Goal: Information Seeking & Learning: Learn about a topic

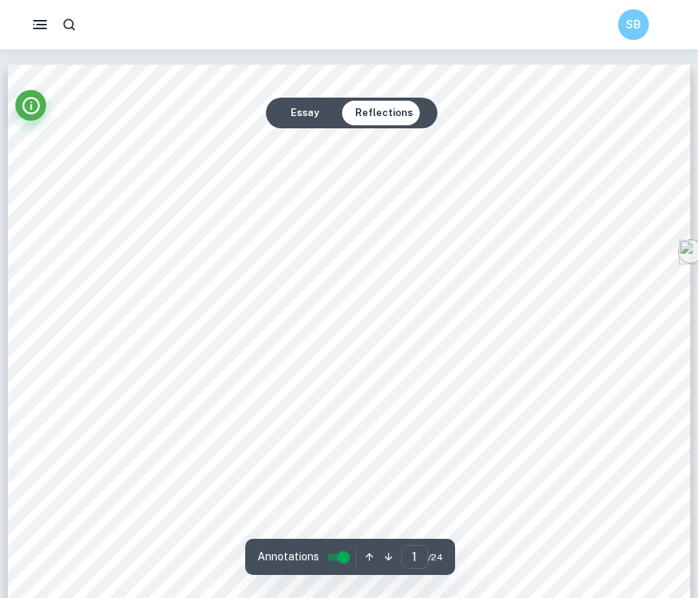
scroll to position [24, 0]
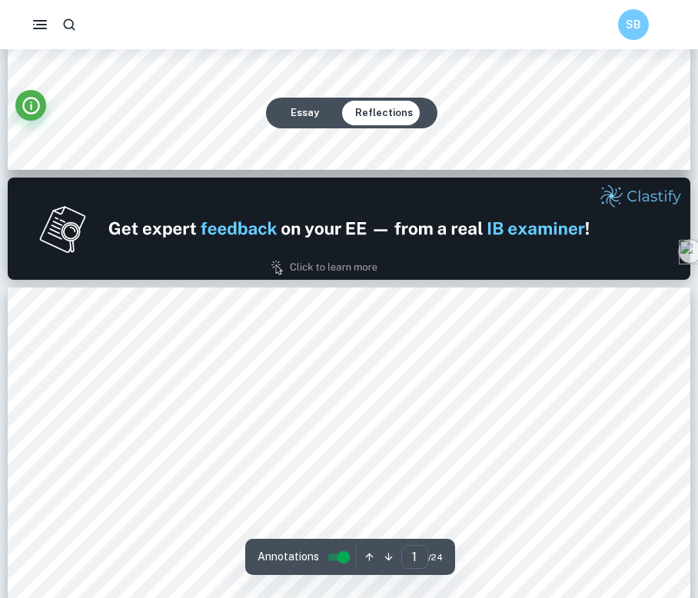
type input "2"
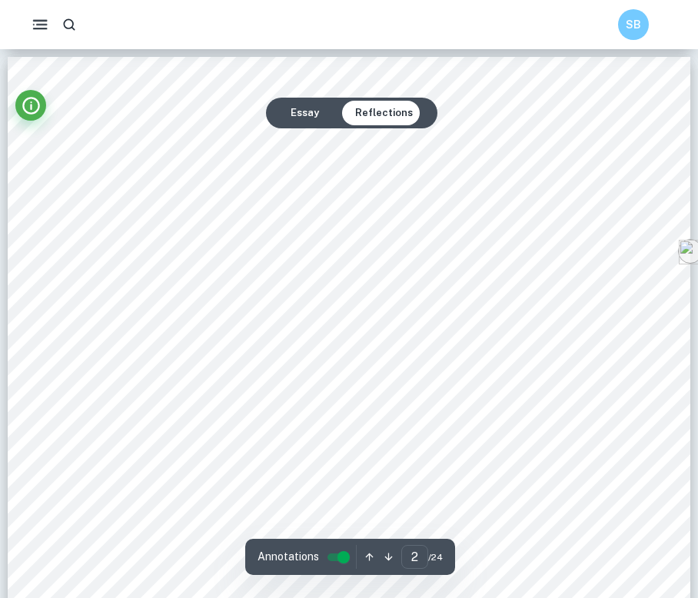
click at [45, 22] on icon "button" at bounding box center [40, 24] width 19 height 19
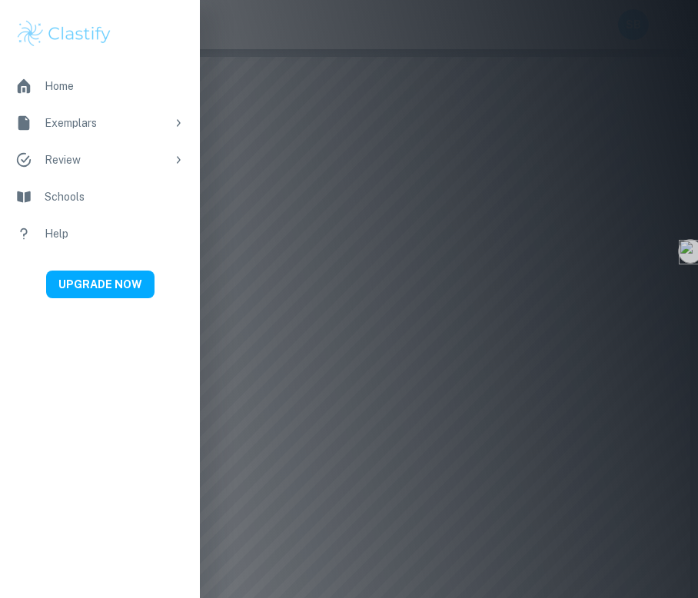
click at [181, 124] on icon at bounding box center [178, 123] width 12 height 12
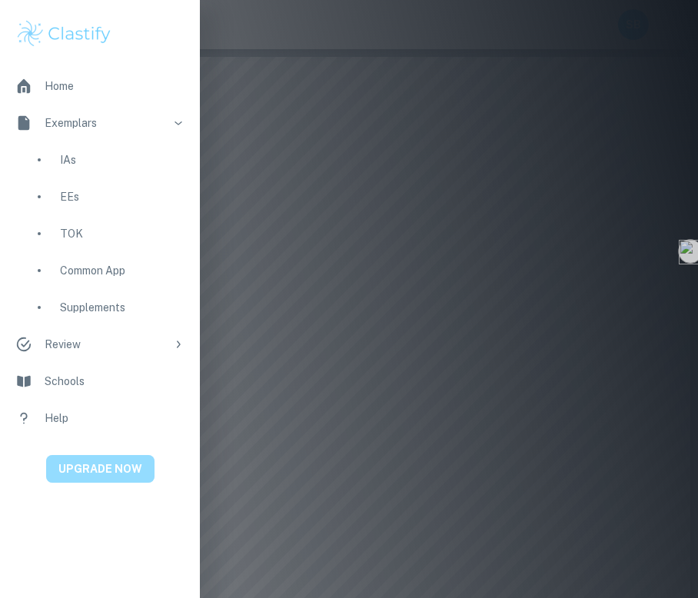
click at [90, 476] on button "UPGRADE NOW" at bounding box center [100, 469] width 108 height 28
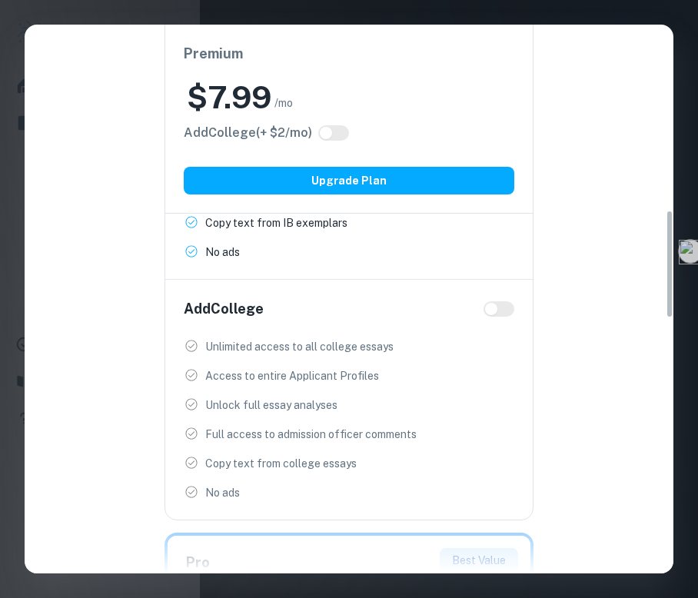
scroll to position [847, 0]
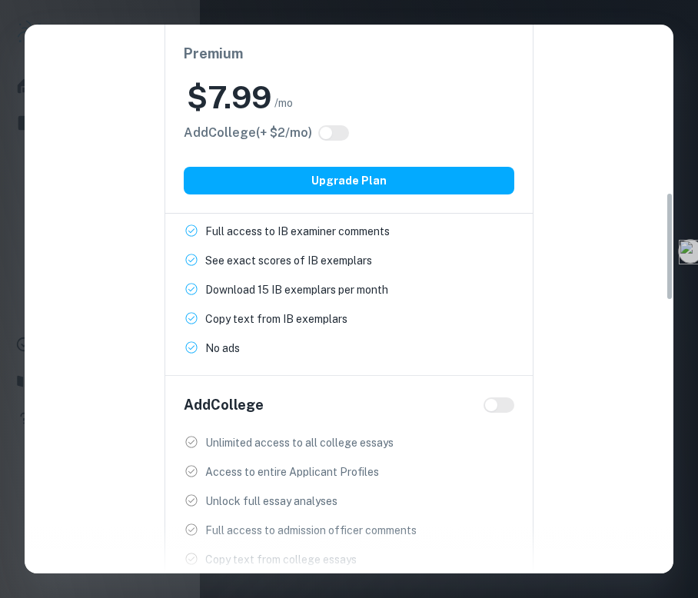
drag, startPoint x: 364, startPoint y: 179, endPoint x: 320, endPoint y: 307, distance: 135.8
click at [320, 307] on div "Premium $ 7.99 /mo Add College (+ $ 2 /mo) Upgrade Plan IB Program Unlimited ac…" at bounding box center [348, 267] width 369 height 698
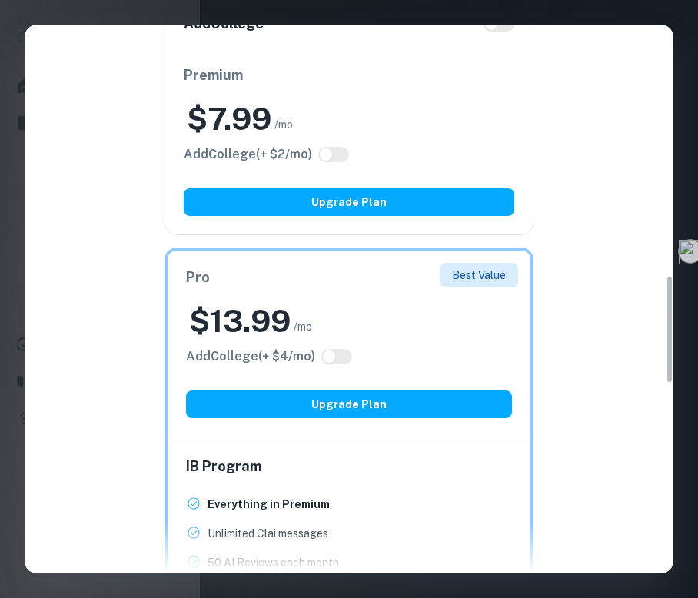
scroll to position [1318, 0]
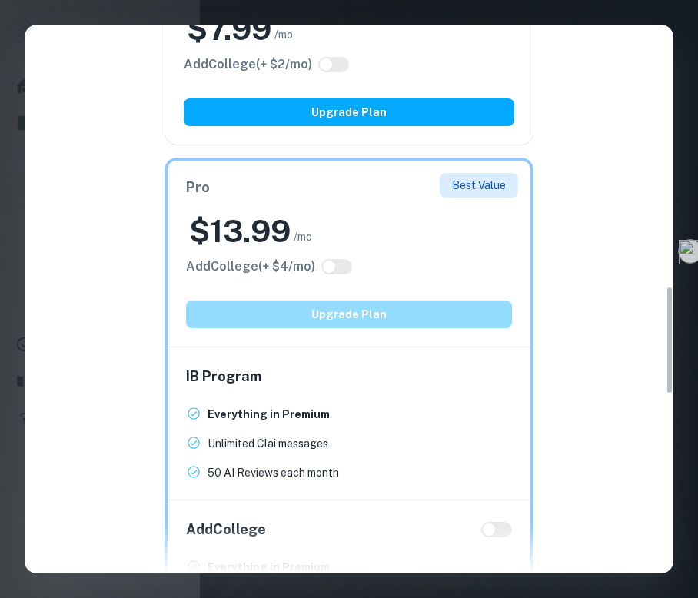
click at [326, 318] on button "Upgrade Plan" at bounding box center [349, 314] width 326 height 28
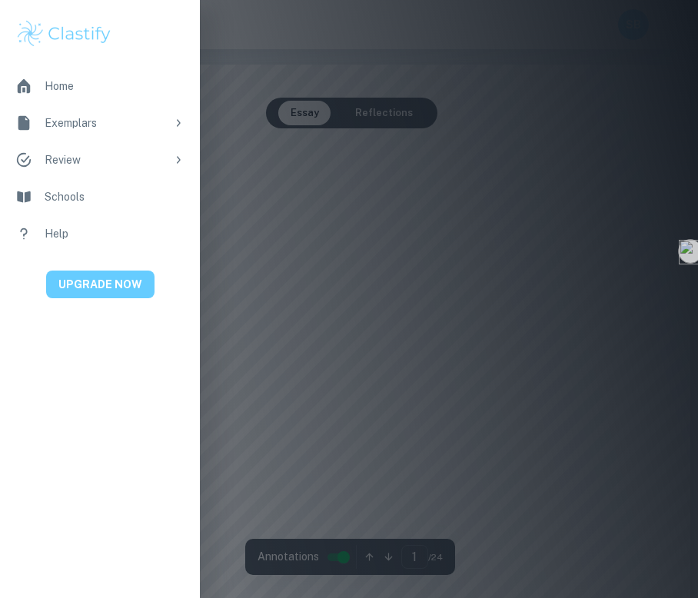
click at [107, 293] on button "UPGRADE NOW" at bounding box center [100, 284] width 108 height 28
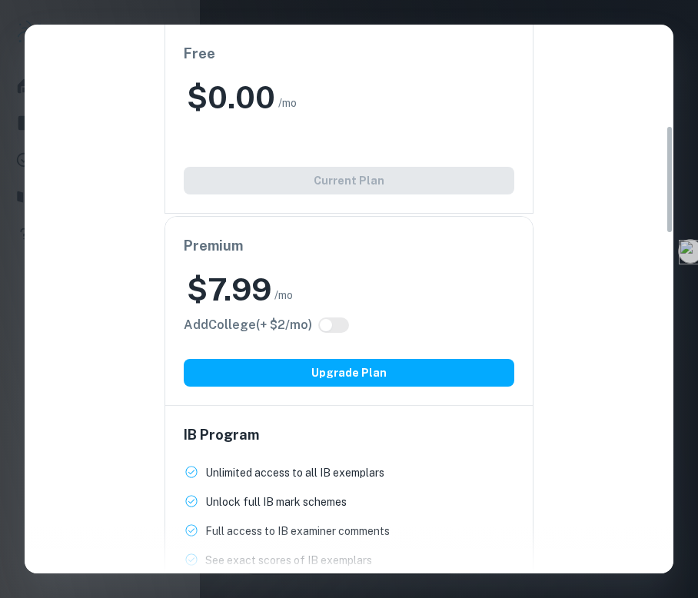
scroll to position [576, 0]
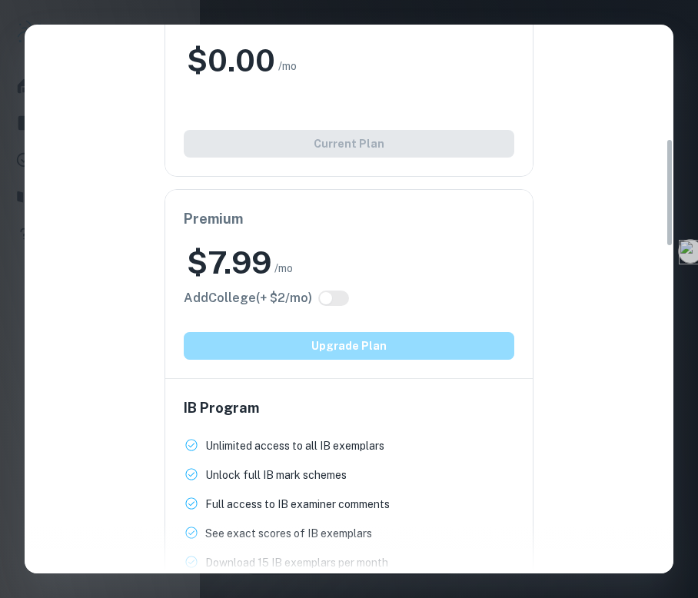
click at [340, 349] on button "Upgrade Plan" at bounding box center [349, 346] width 330 height 28
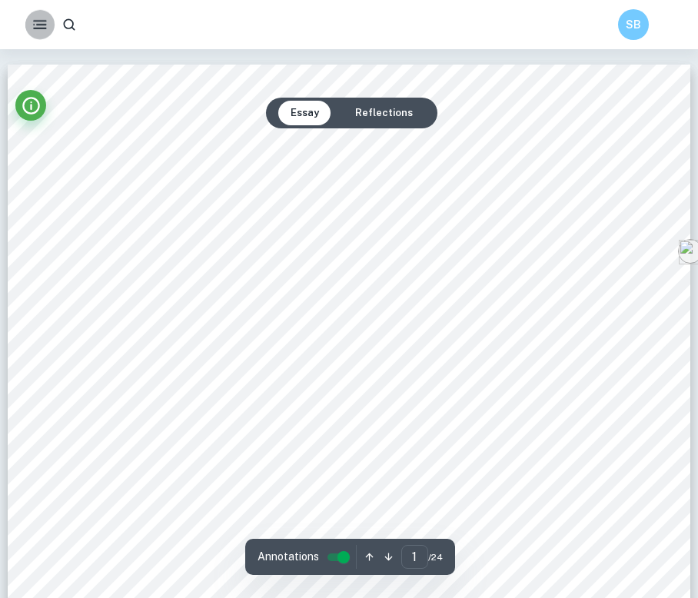
click at [36, 26] on icon "button" at bounding box center [40, 24] width 18 height 18
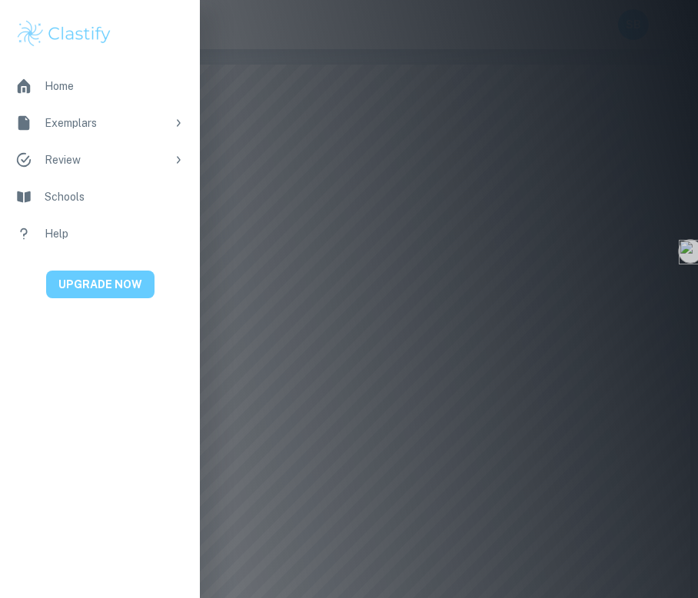
click at [141, 280] on button "UPGRADE NOW" at bounding box center [100, 284] width 108 height 28
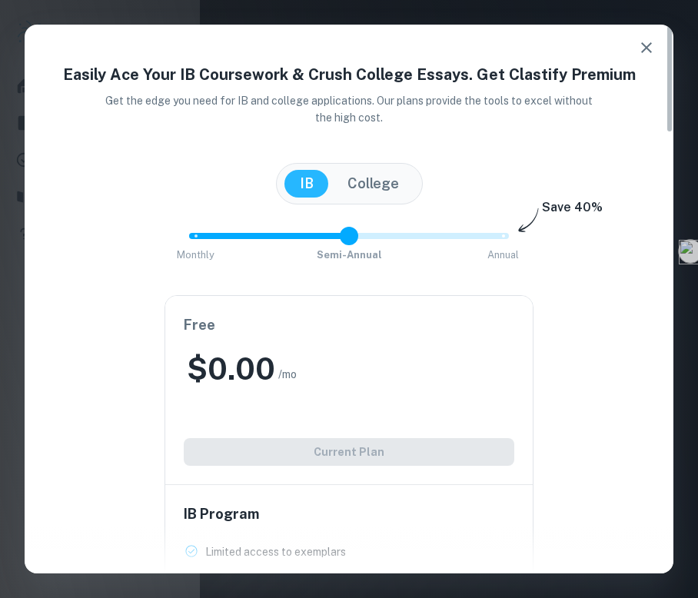
type input "0"
drag, startPoint x: 508, startPoint y: 240, endPoint x: 82, endPoint y: 233, distance: 425.7
click at [82, 233] on div "Monthly Semi-Annual Annual Save 40%" at bounding box center [349, 243] width 612 height 41
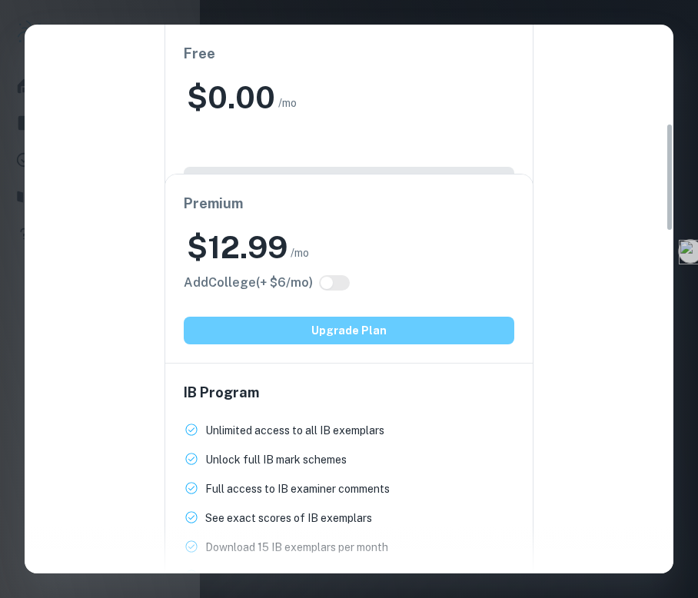
scroll to position [794, 0]
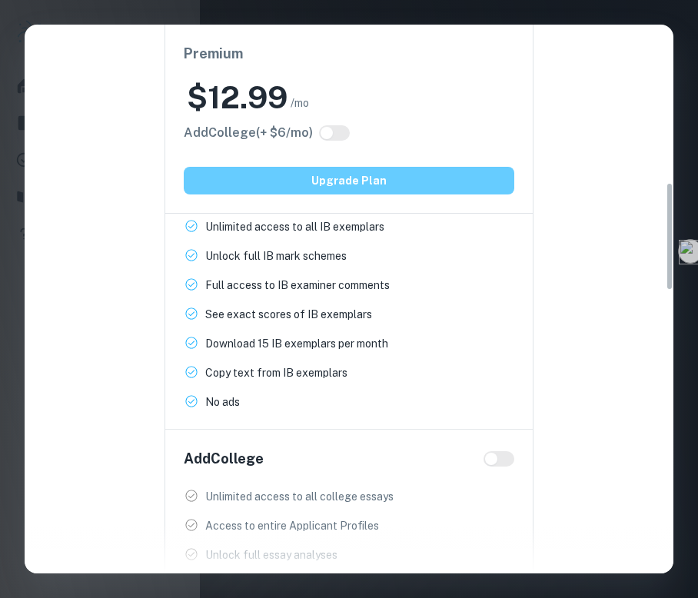
click at [424, 179] on button "Upgrade Plan" at bounding box center [349, 181] width 330 height 28
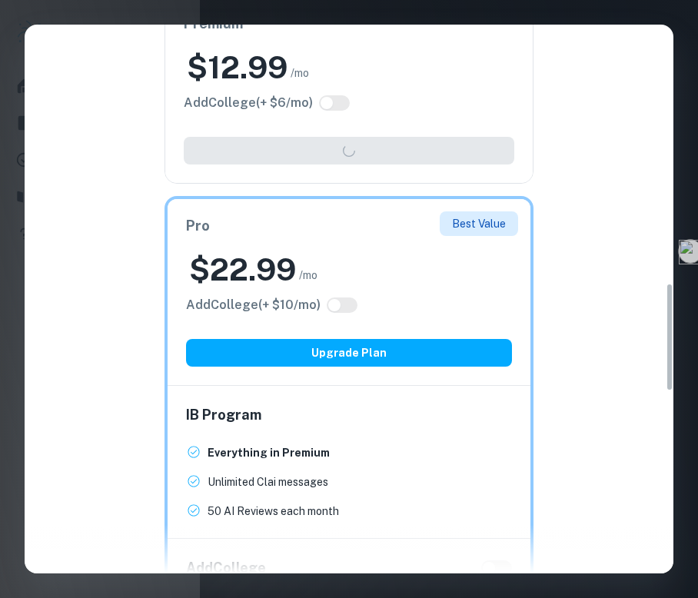
scroll to position [1301, 0]
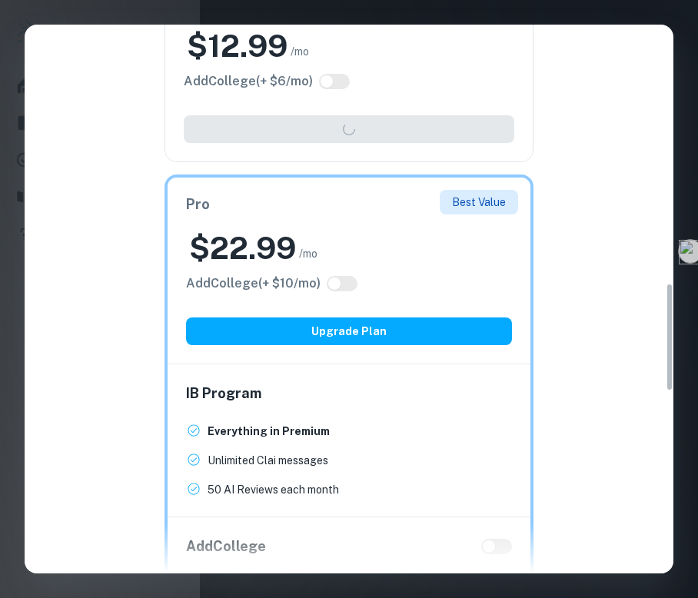
click at [345, 129] on div "Premium $ 12.99 /mo Add College (+ $ 6 /mo) Upgrade Plan" at bounding box center [348, 67] width 369 height 189
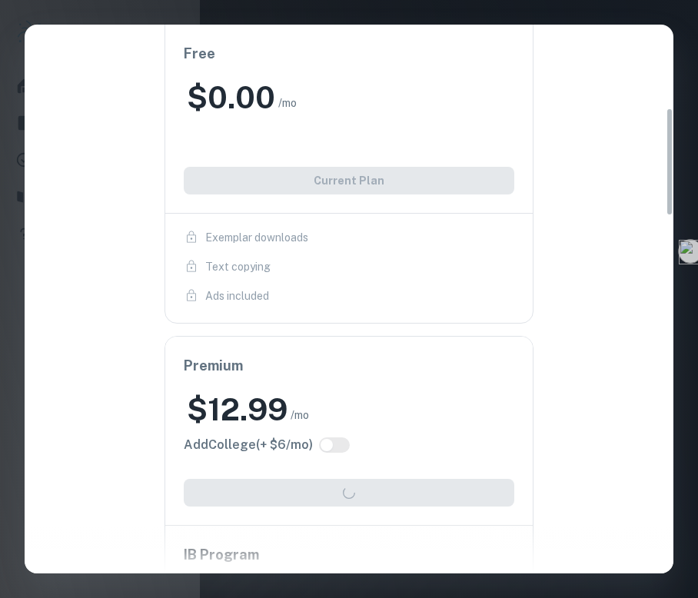
scroll to position [416, 0]
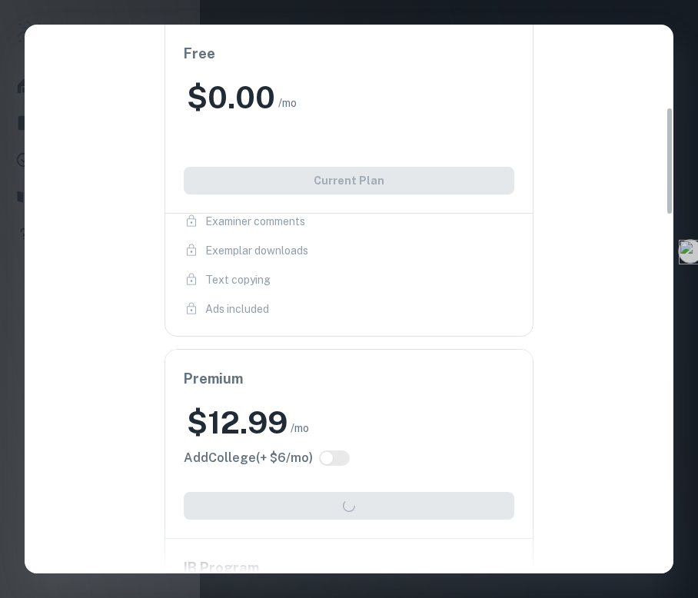
click at [80, 215] on div "Free $ 0.00 /mo Add College (+ $ 2 /mo) Current Plan IB Program Limited access …" at bounding box center [343, 101] width 624 height 470
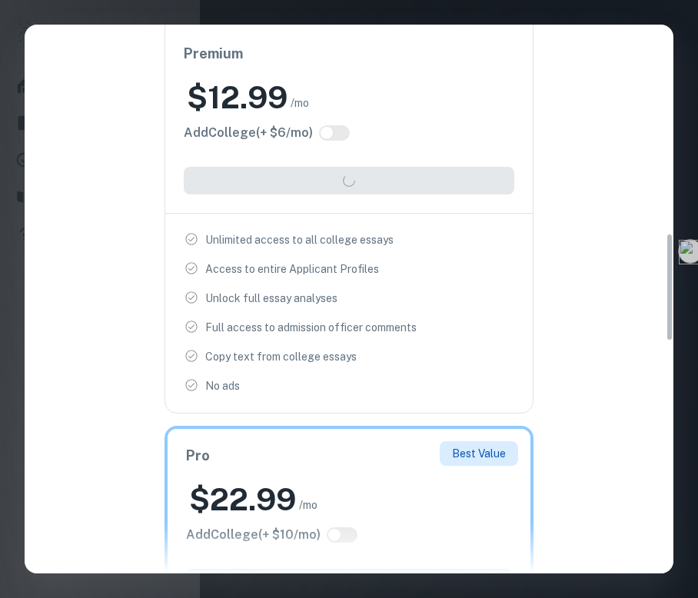
scroll to position [1058, 0]
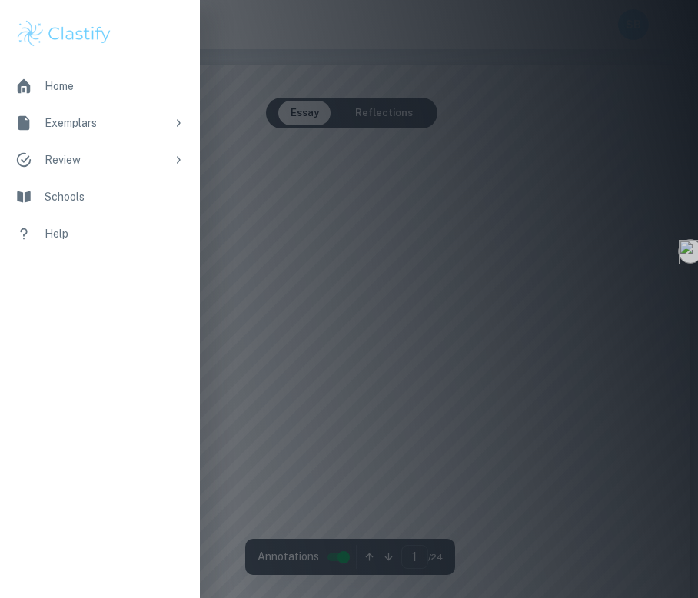
click at [264, 440] on div at bounding box center [349, 299] width 698 height 598
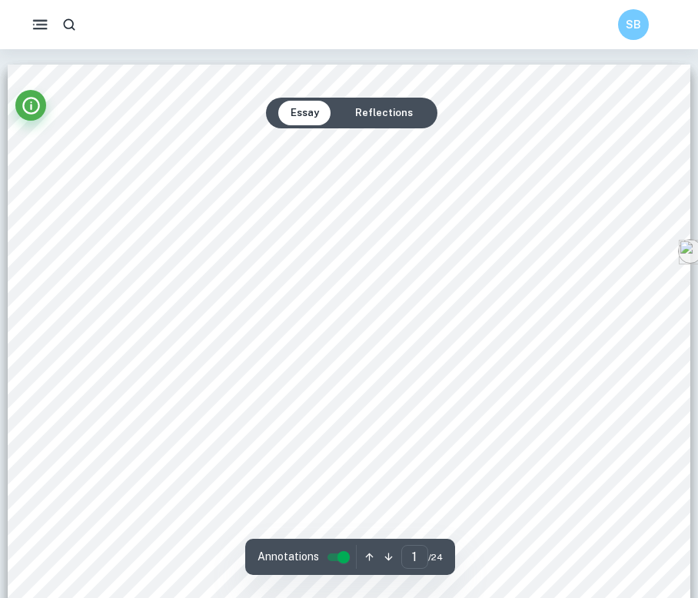
click at [47, 26] on icon "button" at bounding box center [40, 24] width 19 height 19
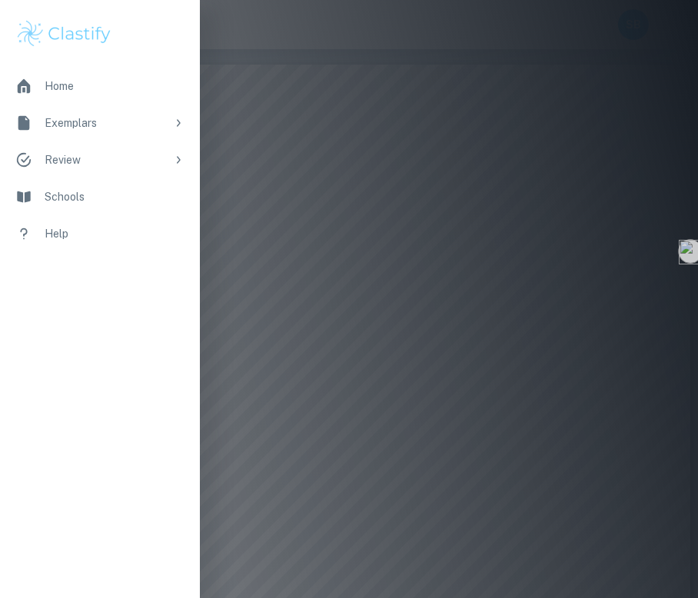
click at [428, 337] on div at bounding box center [349, 299] width 698 height 598
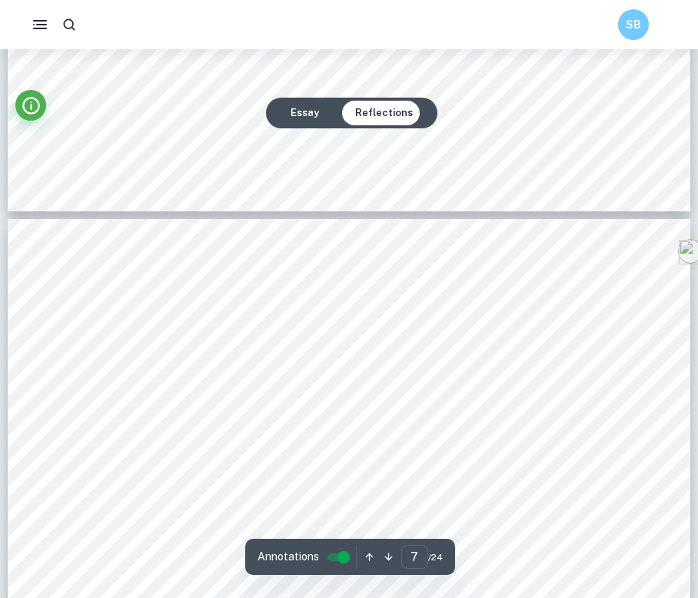
scroll to position [5829, 0]
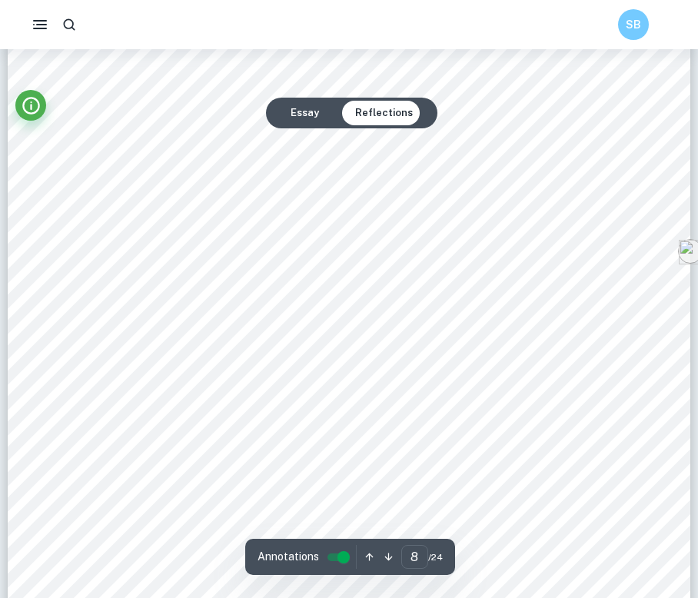
scroll to position [7131, 0]
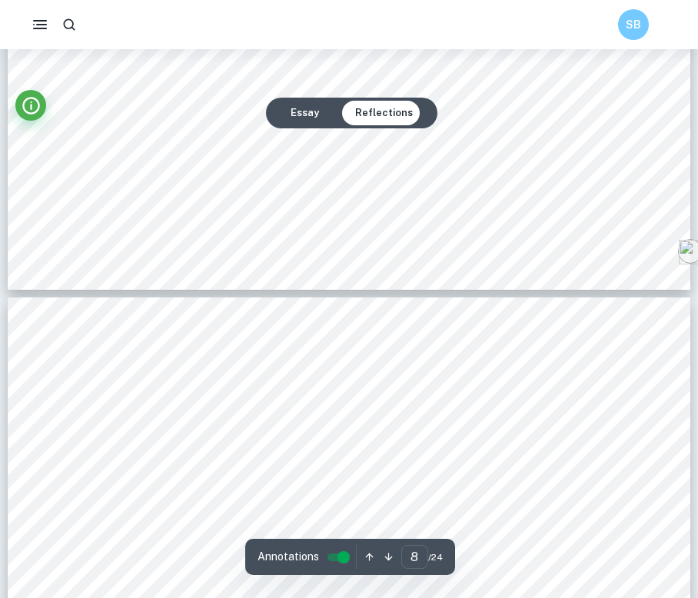
type input "9"
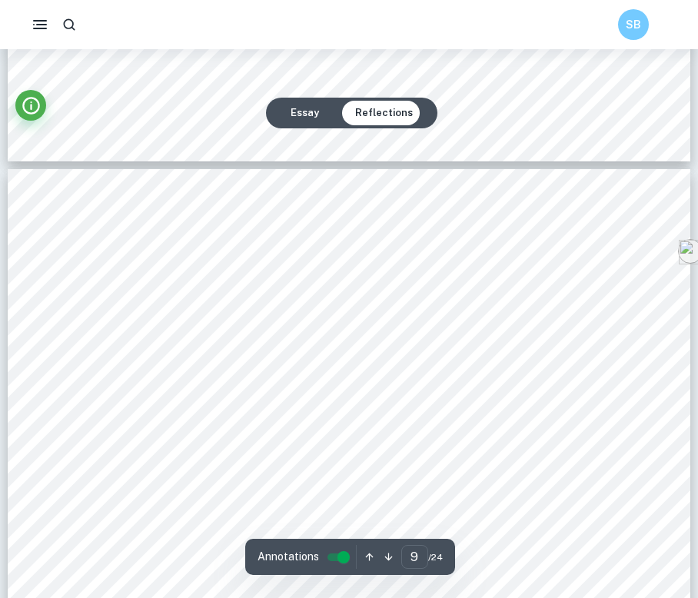
scroll to position [7795, 0]
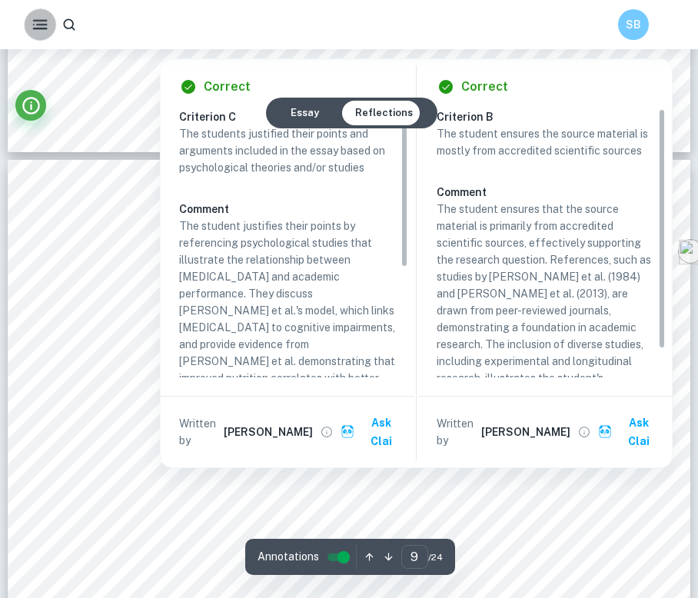
click at [40, 25] on icon "button" at bounding box center [40, 24] width 19 height 19
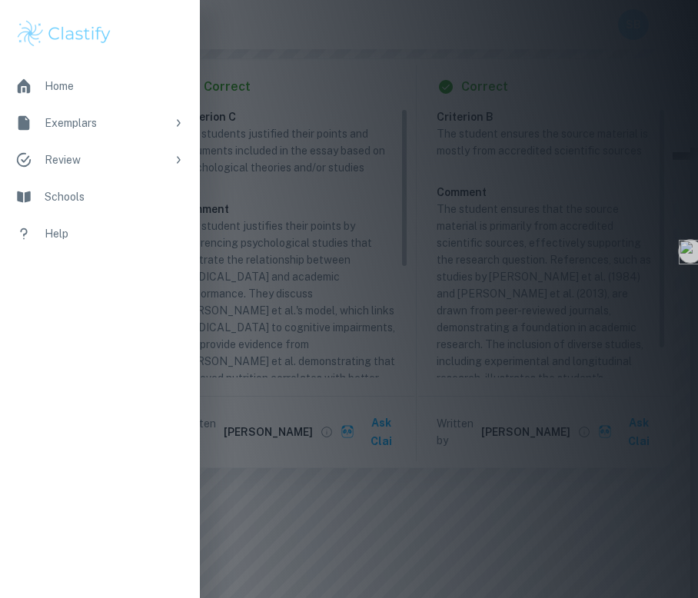
click at [172, 121] on icon at bounding box center [178, 123] width 12 height 12
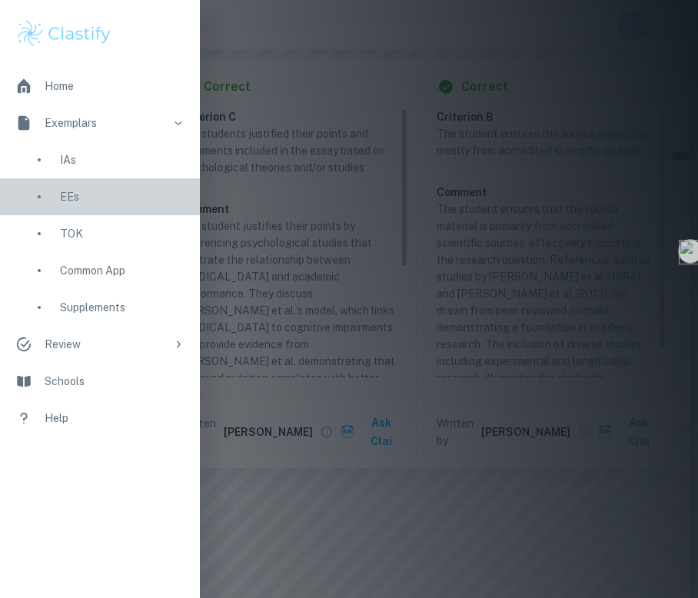
click at [82, 191] on div "EEs" at bounding box center [122, 196] width 124 height 17
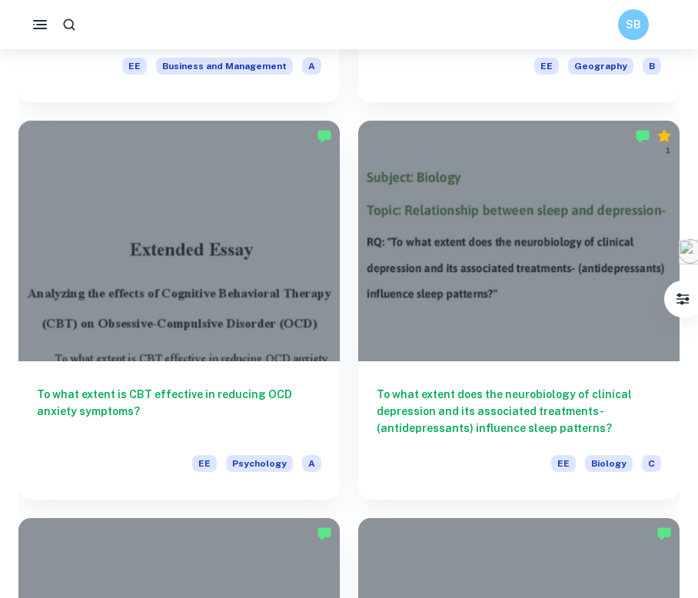
scroll to position [5211, 0]
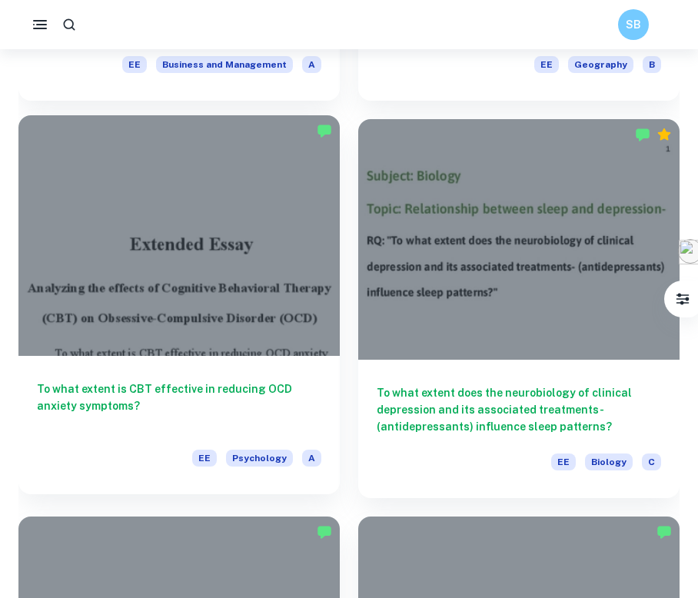
click at [115, 382] on h6 "To what extent is CBT effective in reducing OCD anxiety symptoms?" at bounding box center [179, 405] width 284 height 51
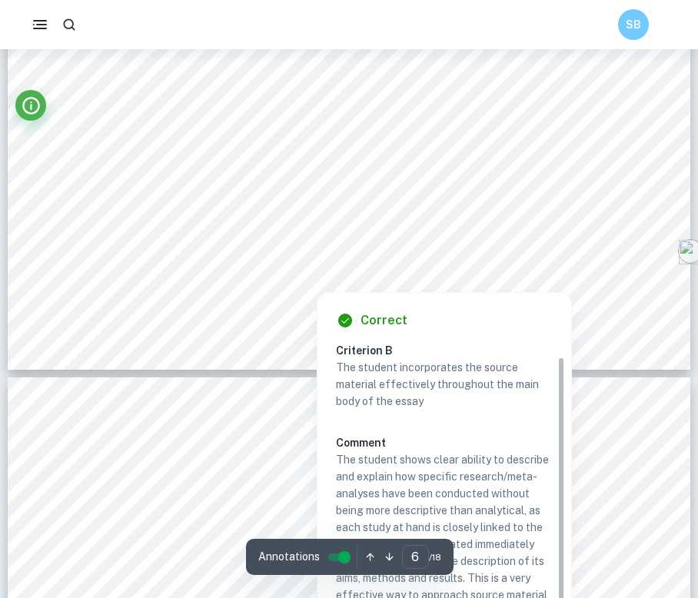
scroll to position [15, 0]
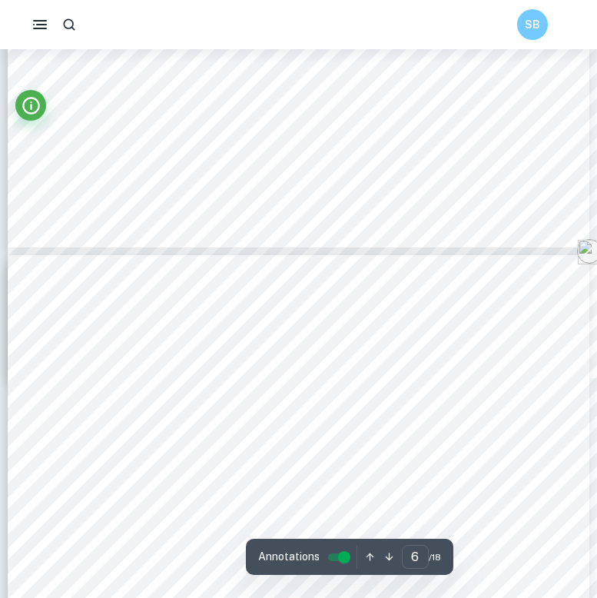
scroll to position [3722, 0]
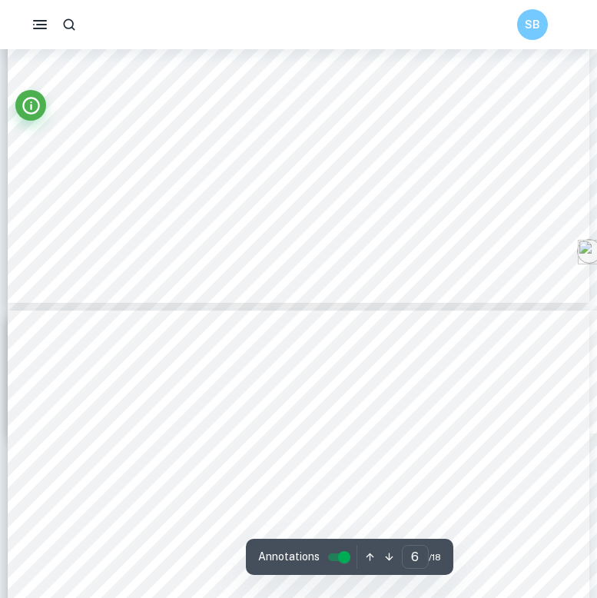
type input "5"
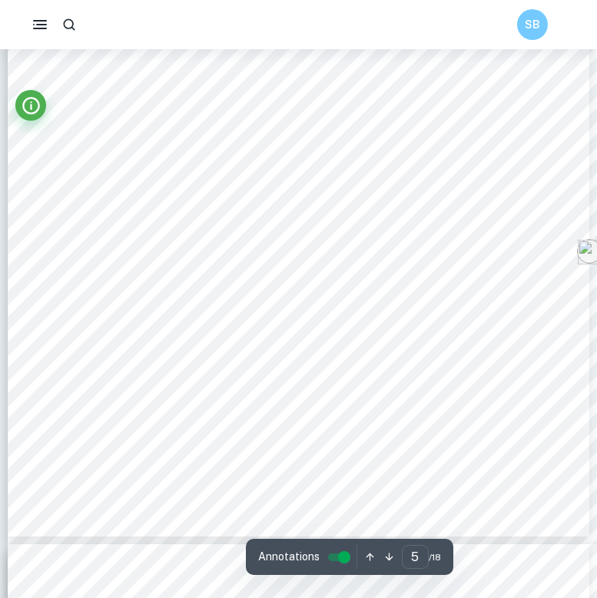
scroll to position [3416, 0]
